Goal: Check status

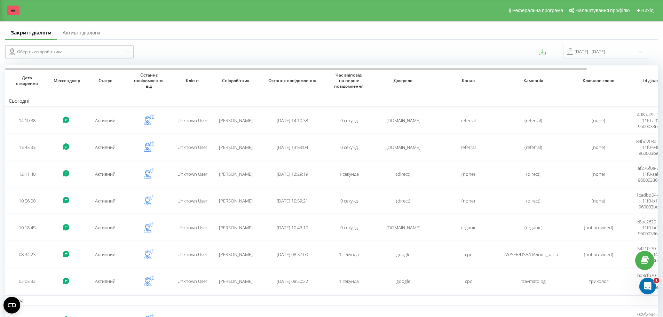
click at [13, 8] on icon at bounding box center [13, 10] width 4 height 5
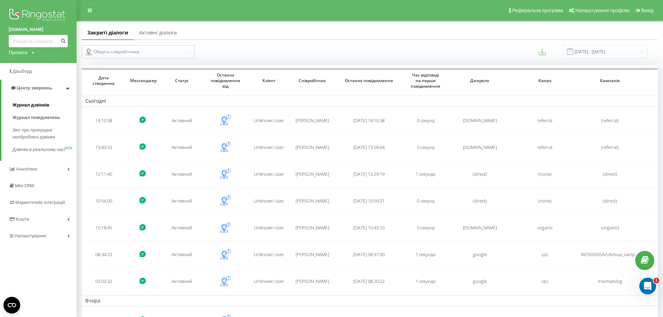
click at [32, 105] on span "Журнал дзвінків" at bounding box center [31, 105] width 37 height 7
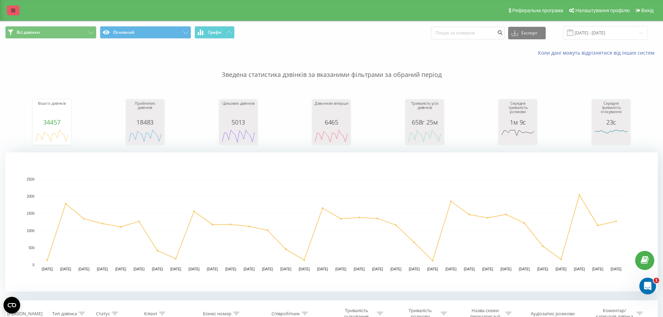
click at [14, 13] on icon at bounding box center [13, 10] width 4 height 5
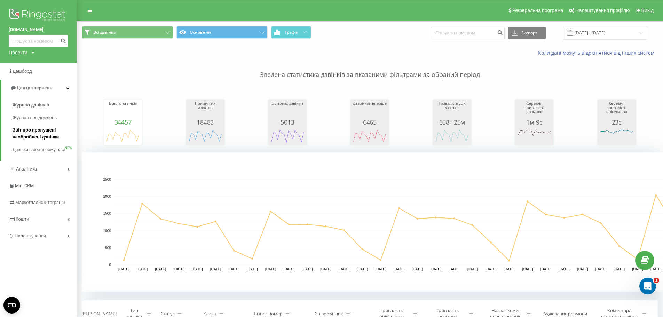
click at [30, 130] on span "Звіт про пропущені необроблені дзвінки" at bounding box center [43, 134] width 61 height 14
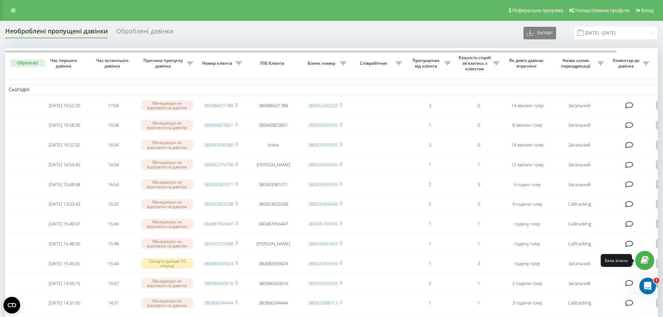
click at [649, 261] on icon at bounding box center [645, 260] width 8 height 7
click at [651, 289] on div "Открыть службу сообщений Intercom" at bounding box center [647, 285] width 23 height 23
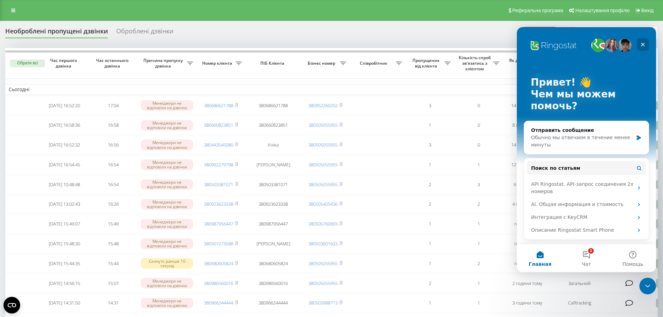
click at [644, 41] on div "Закрыть" at bounding box center [643, 44] width 13 height 13
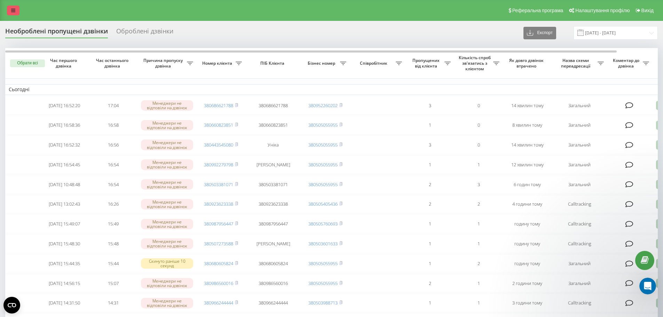
click at [13, 9] on icon at bounding box center [13, 10] width 4 height 5
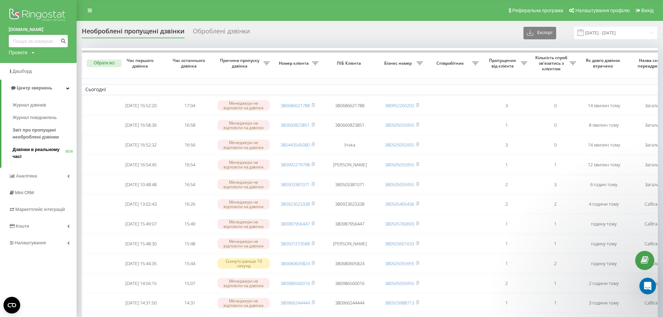
click at [23, 150] on span "Дзвінки в реальному часі" at bounding box center [39, 153] width 53 height 14
